Goal: Transaction & Acquisition: Download file/media

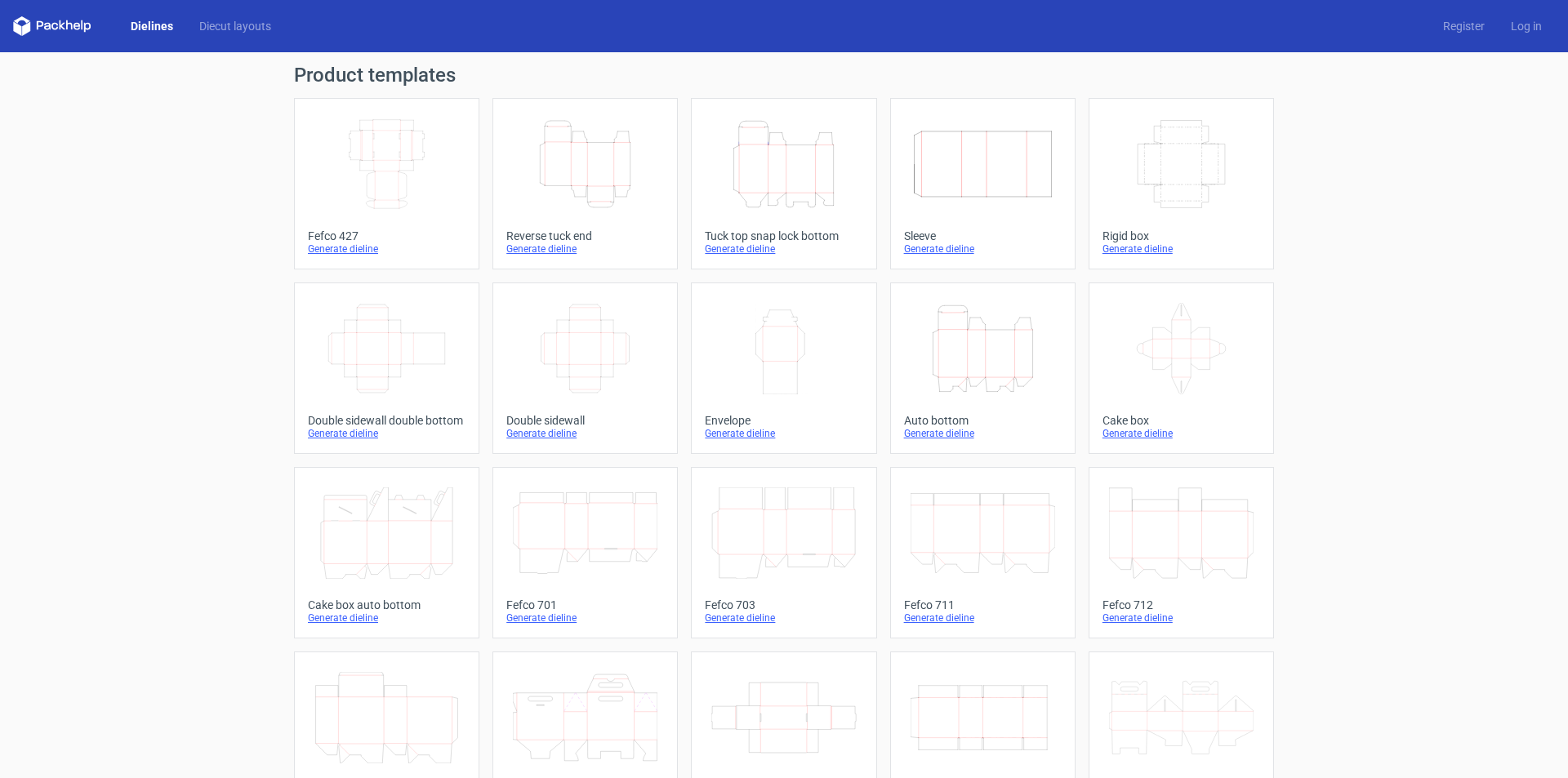
click at [767, 153] on icon "Height Depth Width" at bounding box center [784, 163] width 145 height 91
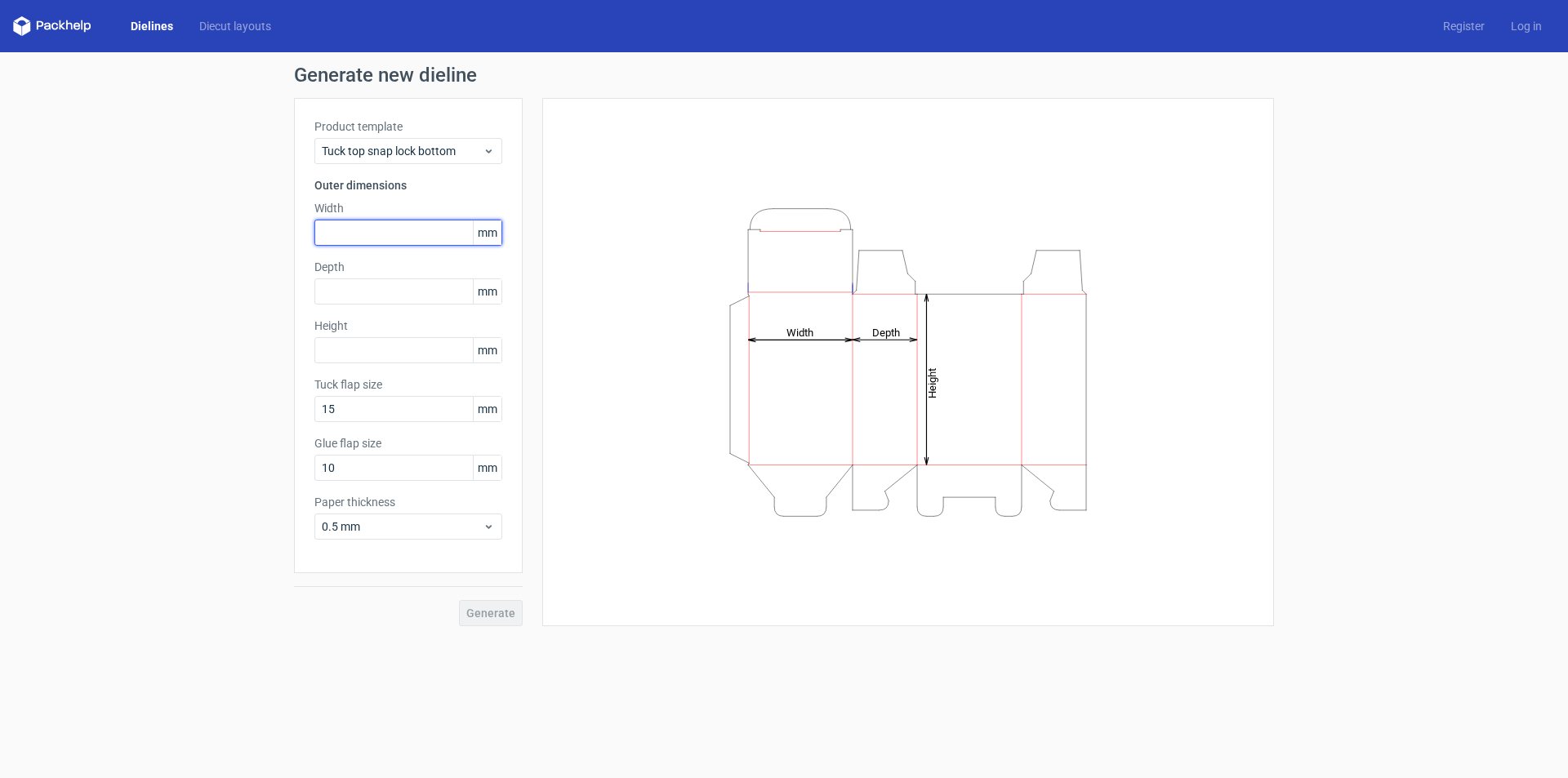
click at [375, 233] on input "text" at bounding box center [408, 232] width 188 height 26
type input "240"
type input "200"
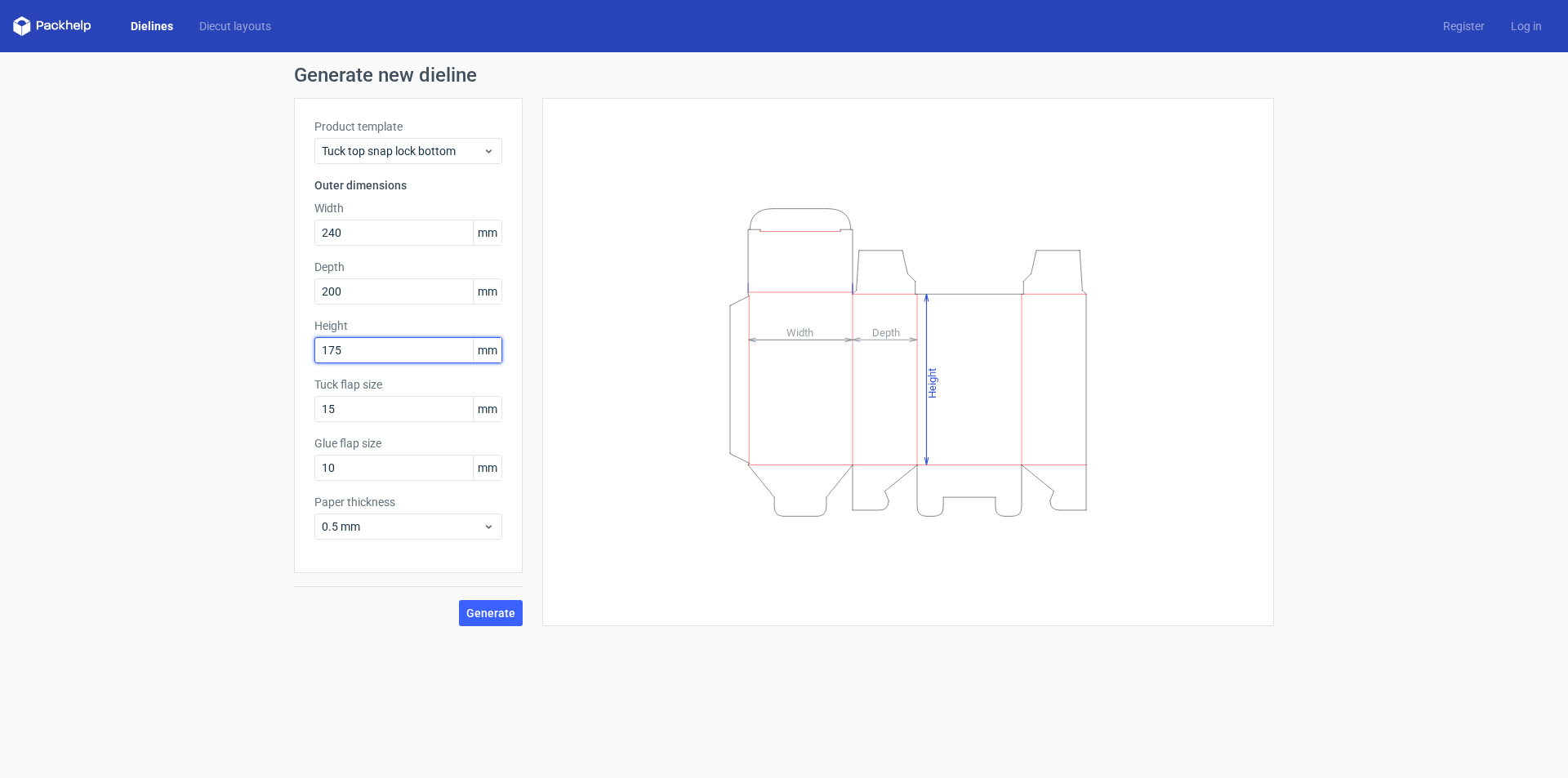
type input "175"
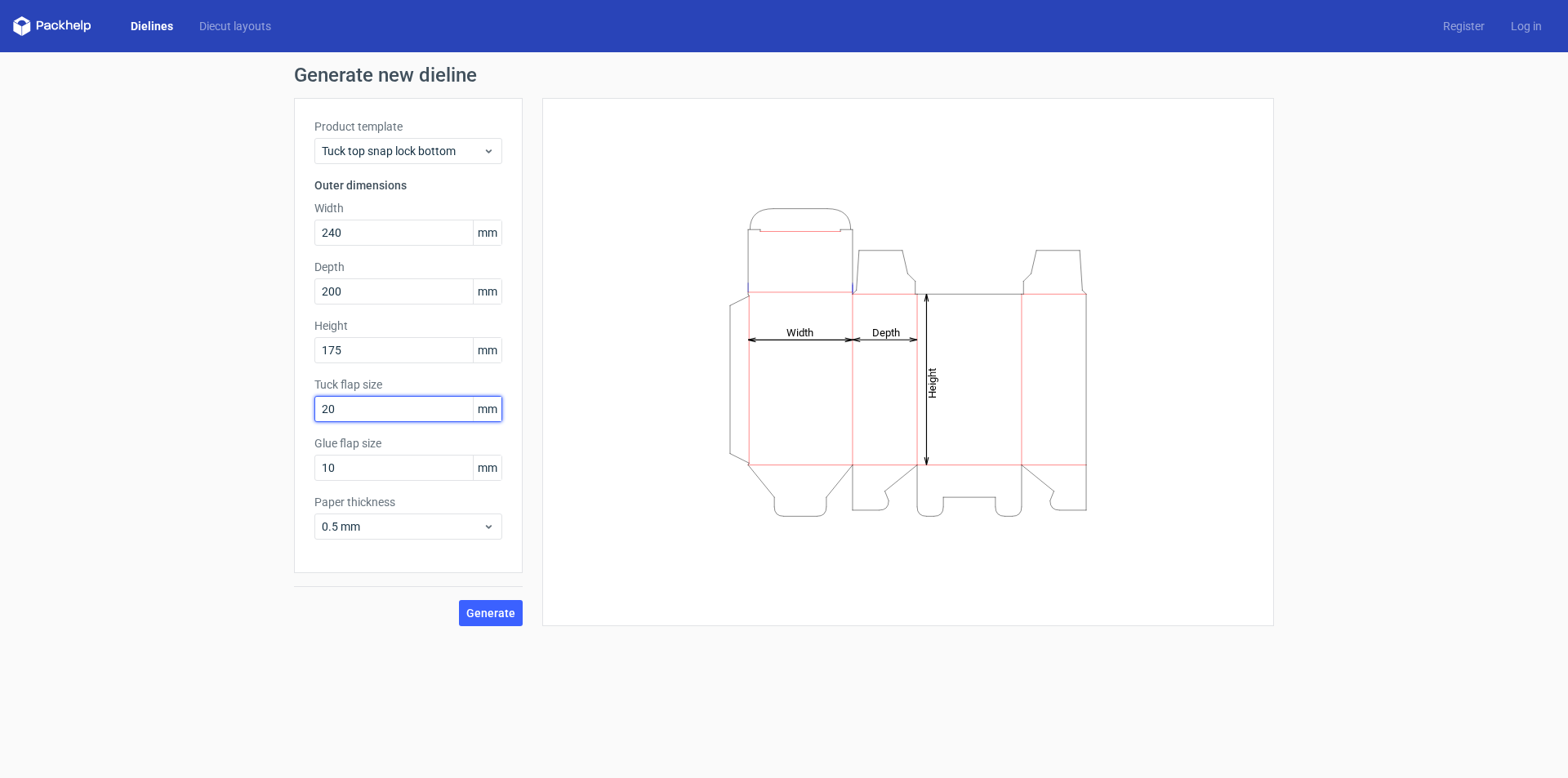
type input "20"
click at [486, 624] on button "Generate" at bounding box center [490, 613] width 64 height 26
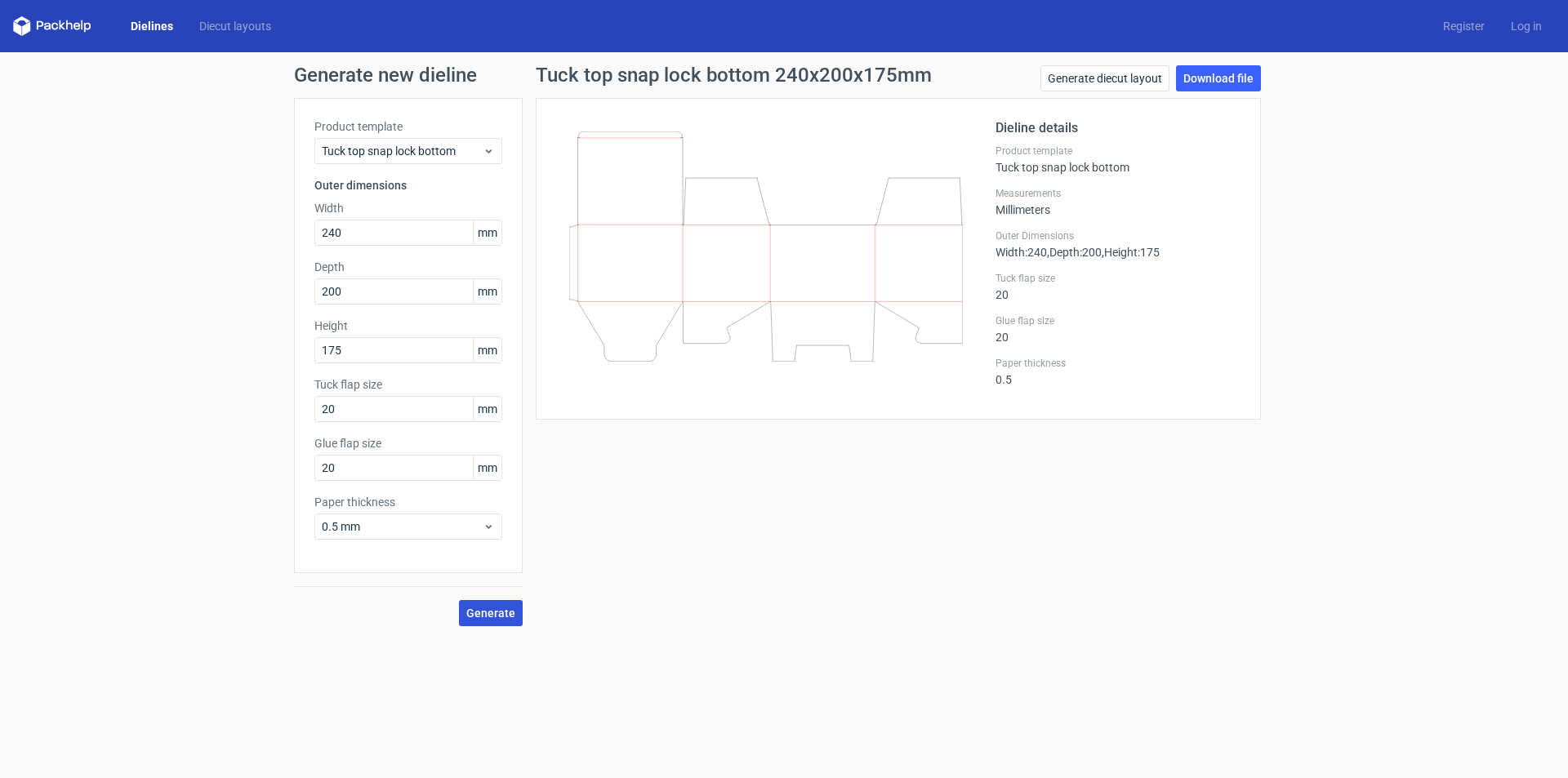
click at [508, 610] on span "Generate" at bounding box center [491, 614] width 49 height 12
click at [1239, 74] on link "Download file" at bounding box center [1219, 78] width 85 height 26
drag, startPoint x: 353, startPoint y: 236, endPoint x: 219, endPoint y: 236, distance: 134.0
click at [219, 236] on div "Generate new dieline Product template Tuck top snap lock bottom Outer dimension…" at bounding box center [784, 345] width 1568 height 587
drag, startPoint x: 388, startPoint y: 526, endPoint x: 131, endPoint y: 521, distance: 257.0
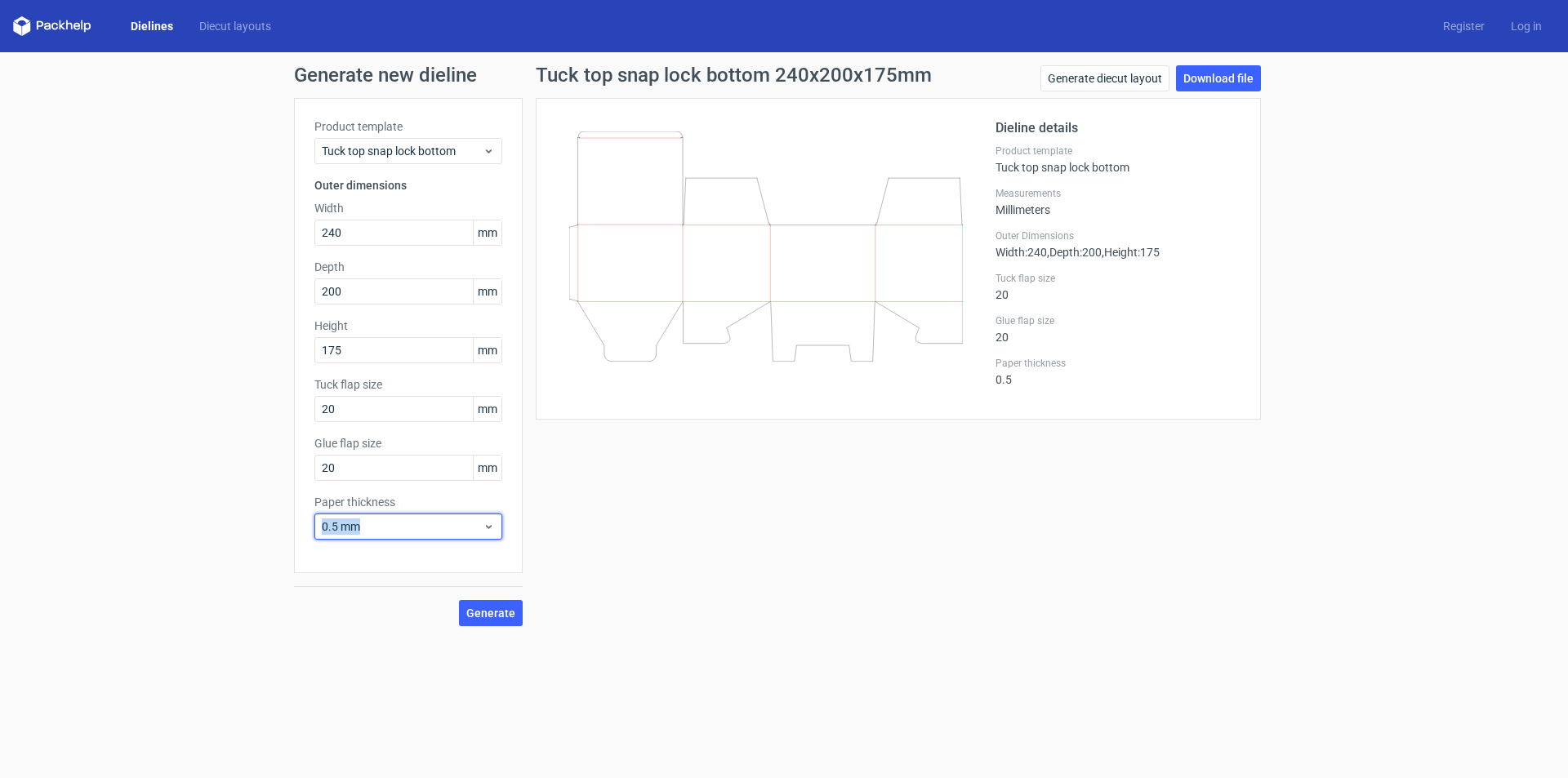
click at [131, 521] on div "Generate new dieline Product template Tuck top snap lock bottom Outer dimension…" at bounding box center [784, 345] width 1568 height 587
click at [354, 545] on div "Product template Tuck top snap lock bottom Outer dimensions Width 240 mm Depth …" at bounding box center [408, 336] width 229 height 476
drag, startPoint x: 403, startPoint y: 530, endPoint x: 258, endPoint y: 517, distance: 145.6
click at [258, 517] on div "Generate new dieline Product template Tuck top snap lock bottom Outer dimension…" at bounding box center [784, 345] width 1568 height 587
click at [376, 527] on span "0.5 mm" at bounding box center [402, 526] width 161 height 17
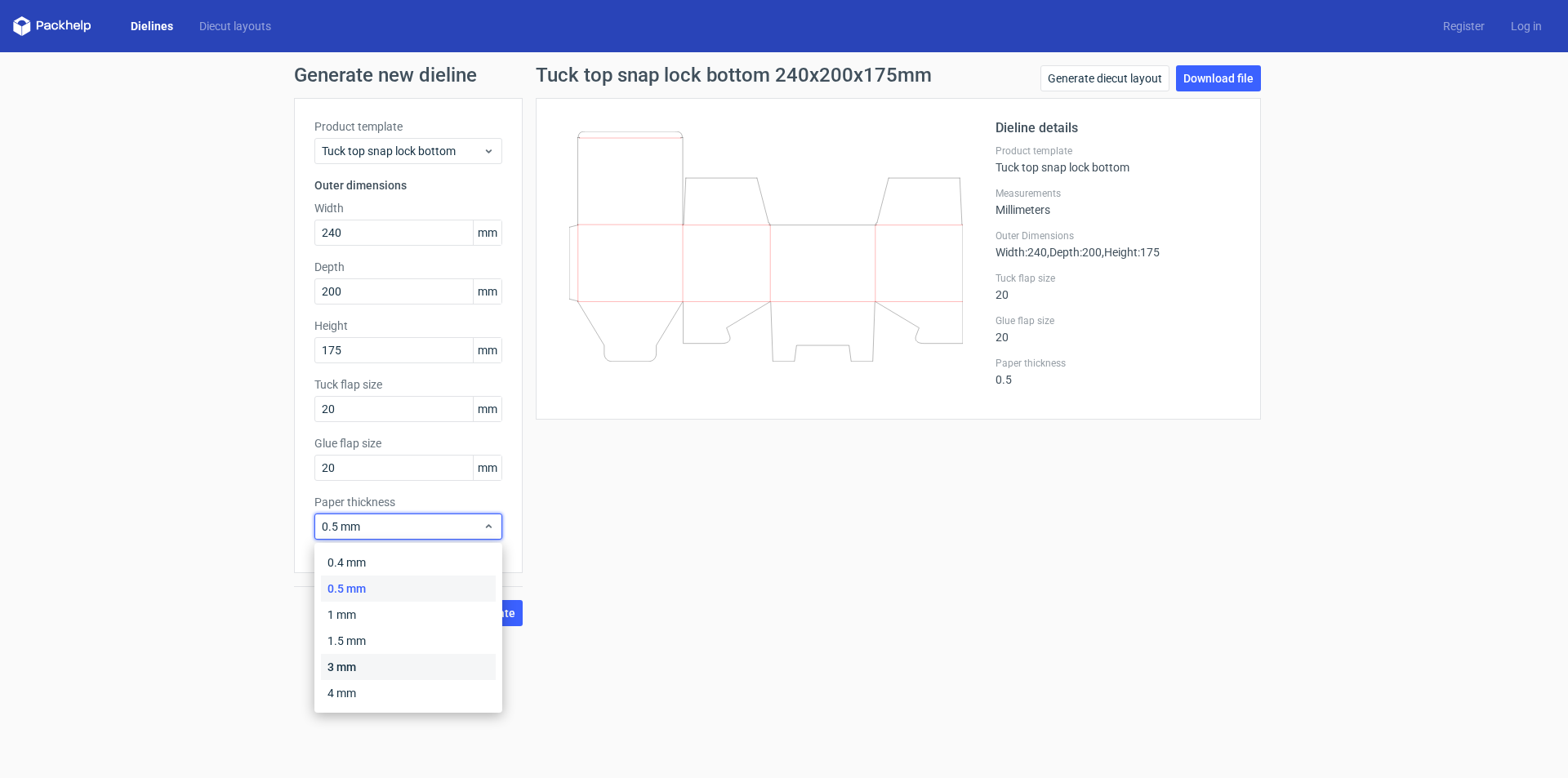
click at [342, 664] on div "3 mm" at bounding box center [408, 666] width 175 height 26
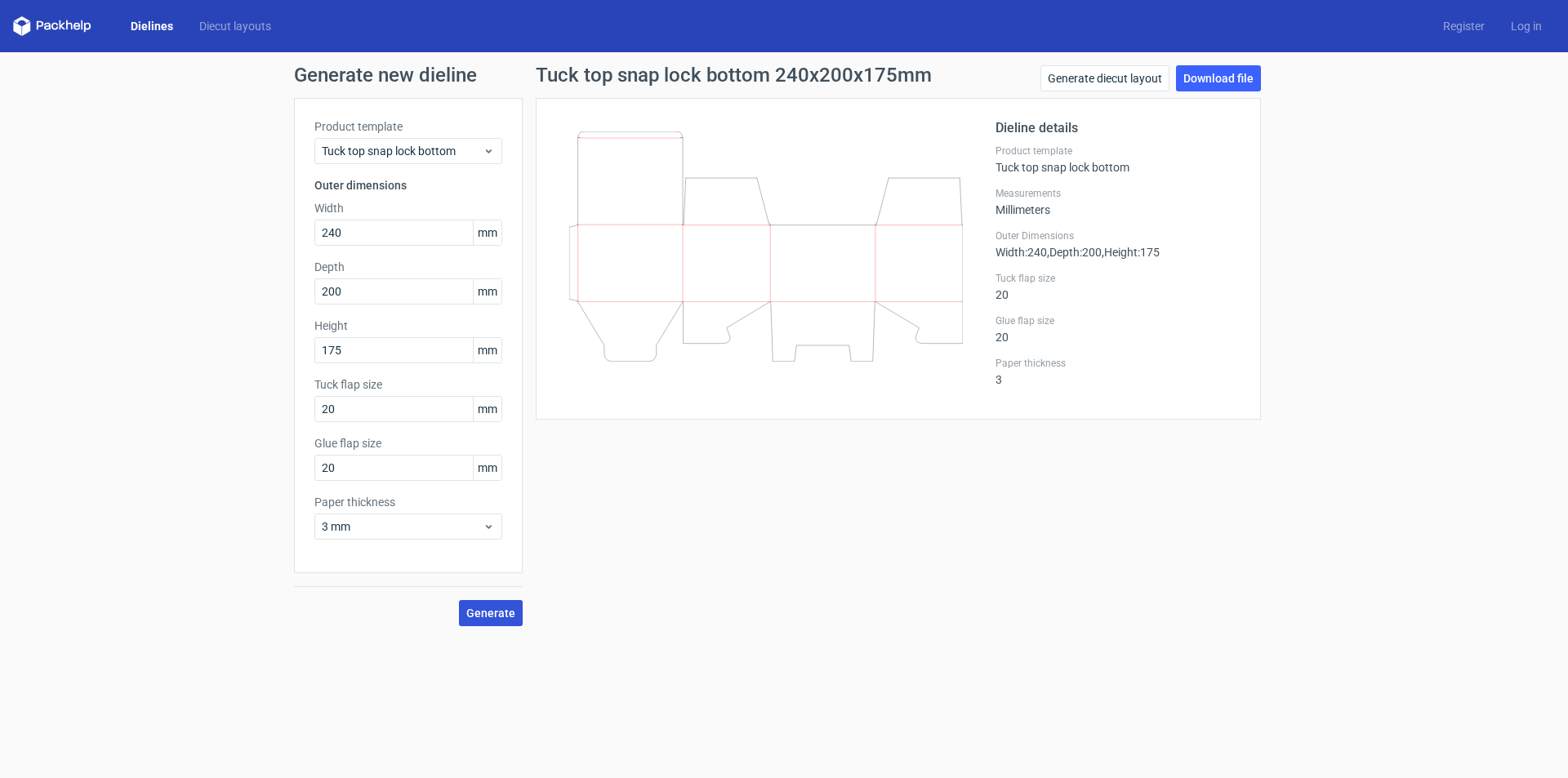
click at [487, 615] on span "Generate" at bounding box center [491, 614] width 49 height 12
click at [1214, 76] on link "Download file" at bounding box center [1219, 78] width 85 height 26
drag, startPoint x: 372, startPoint y: 235, endPoint x: 255, endPoint y: 233, distance: 117.0
click at [255, 233] on div "Generate new dieline Product template Tuck top snap lock bottom Outer dimension…" at bounding box center [784, 345] width 1568 height 587
click at [360, 235] on input "240" at bounding box center [408, 232] width 188 height 26
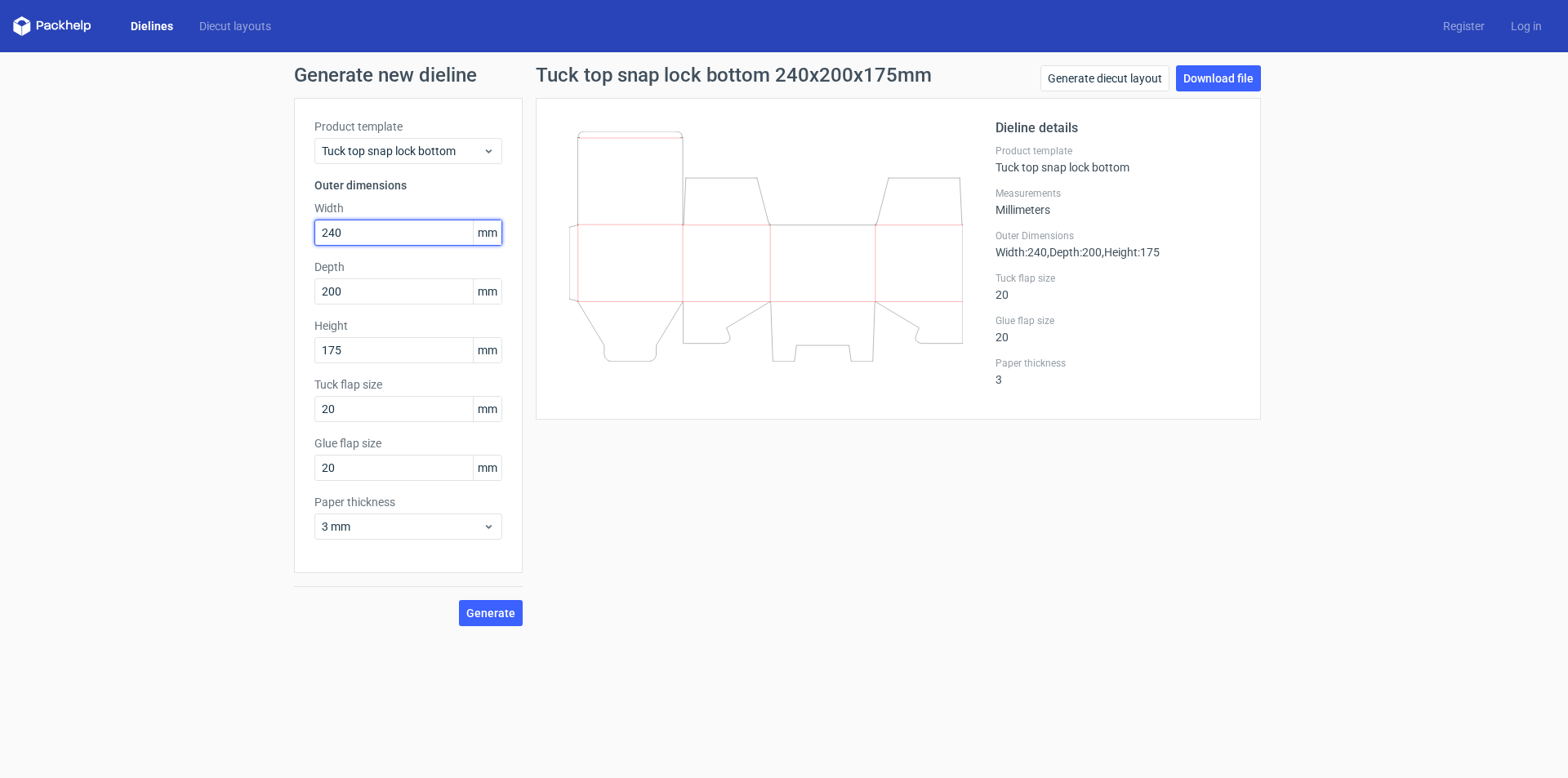
drag, startPoint x: 364, startPoint y: 235, endPoint x: 254, endPoint y: 235, distance: 110.0
click at [254, 235] on div "Generate new dieline Product template Tuck top snap lock bottom Outer dimension…" at bounding box center [784, 345] width 1568 height 587
type input "350"
click at [489, 608] on span "Generate" at bounding box center [491, 614] width 49 height 12
click at [1213, 76] on link "Download file" at bounding box center [1219, 78] width 85 height 26
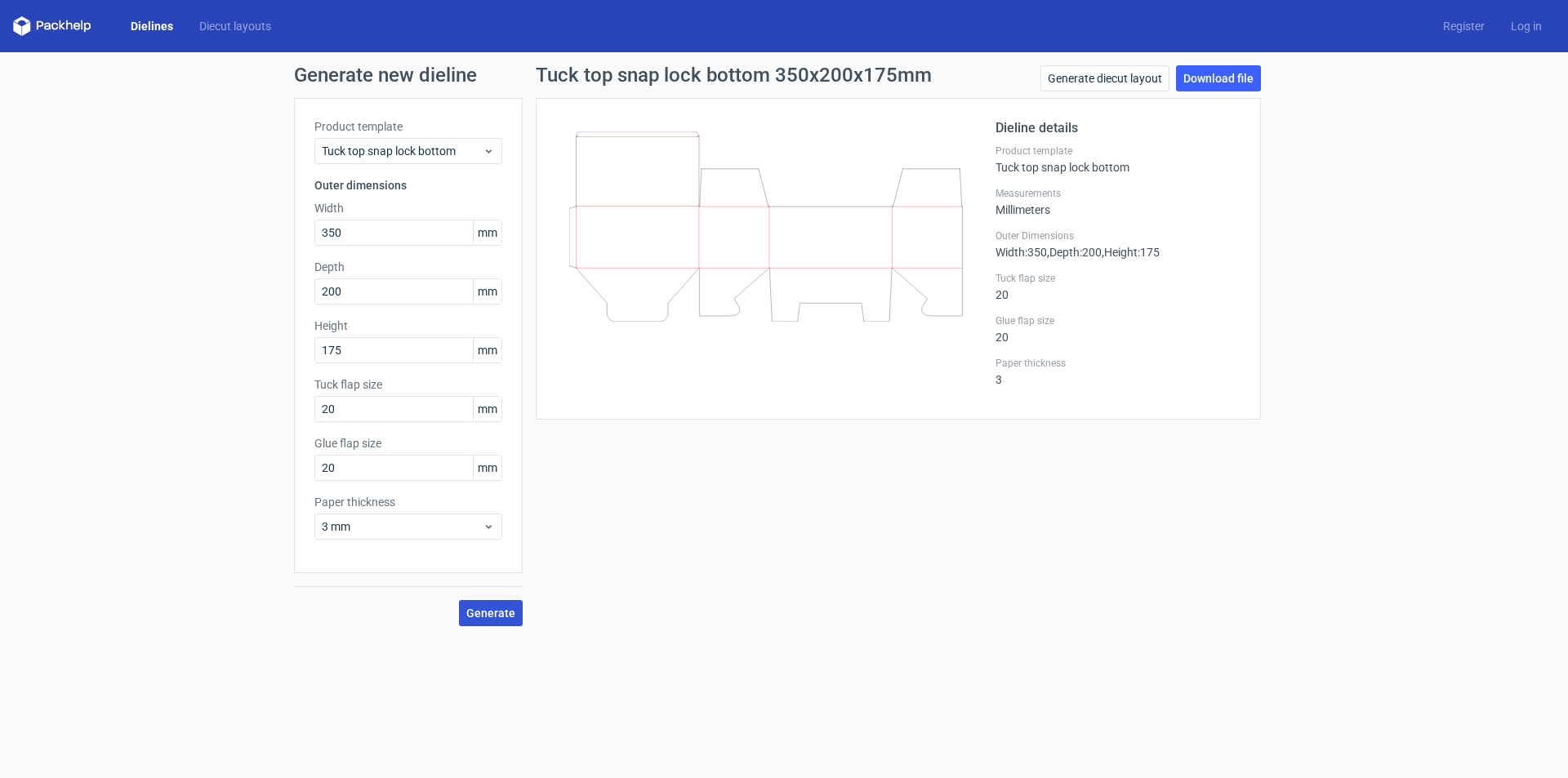
click at [491, 613] on span "Generate" at bounding box center [491, 614] width 49 height 12
click at [490, 612] on circle at bounding box center [490, 613] width 19 height 19
click at [1232, 77] on link "Download file" at bounding box center [1219, 78] width 85 height 26
